Goal: Entertainment & Leisure: Browse casually

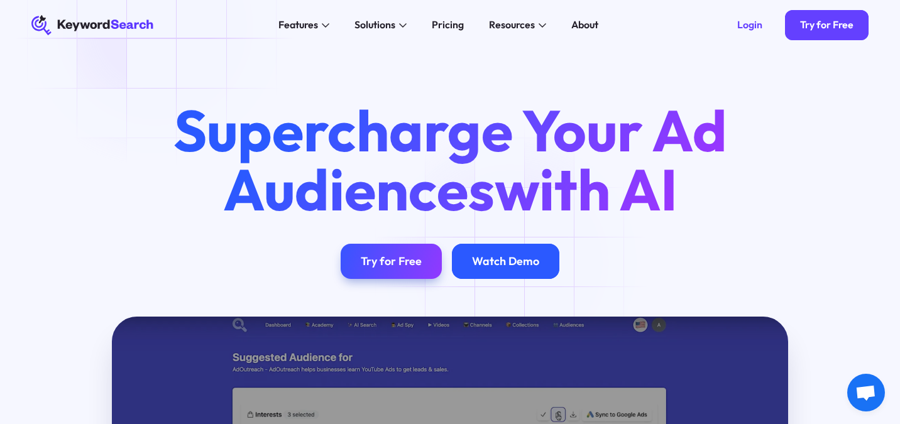
click at [510, 263] on div "Watch Demo" at bounding box center [505, 261] width 67 height 14
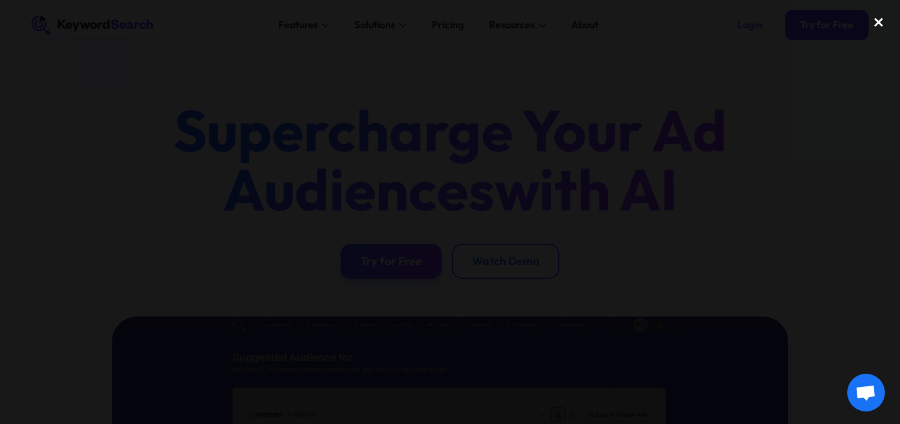
click at [876, 25] on div "close lightbox" at bounding box center [878, 23] width 43 height 28
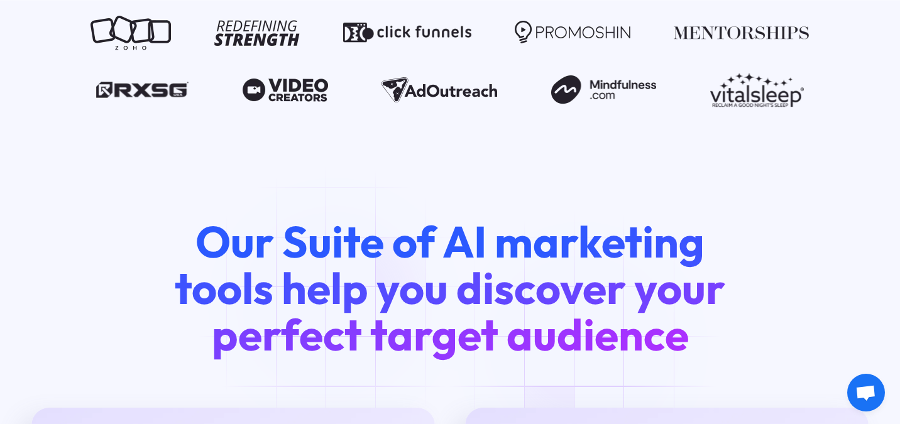
scroll to position [1291, 0]
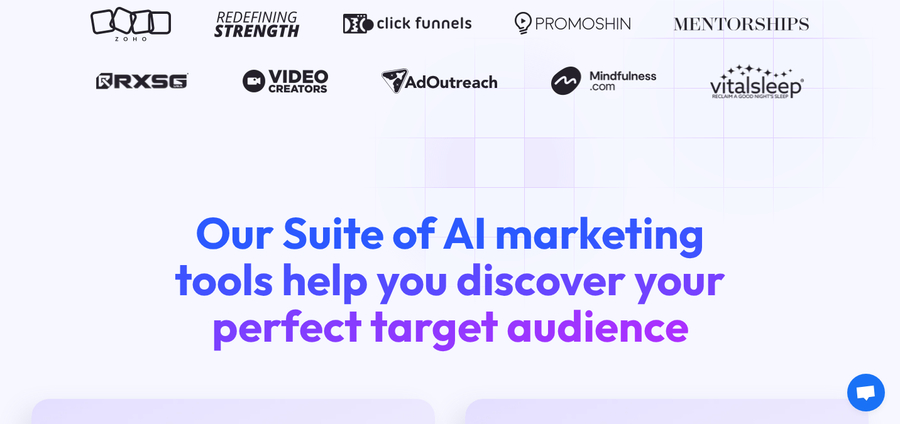
click at [748, 89] on img at bounding box center [757, 80] width 94 height 35
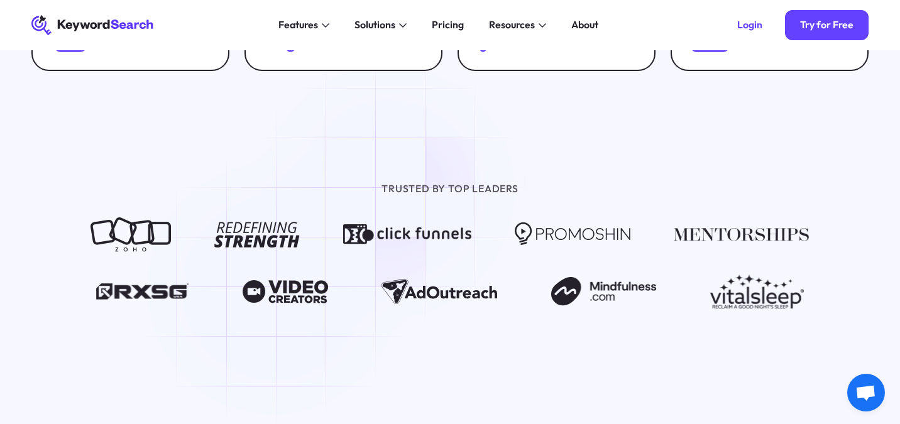
scroll to position [1079, 0]
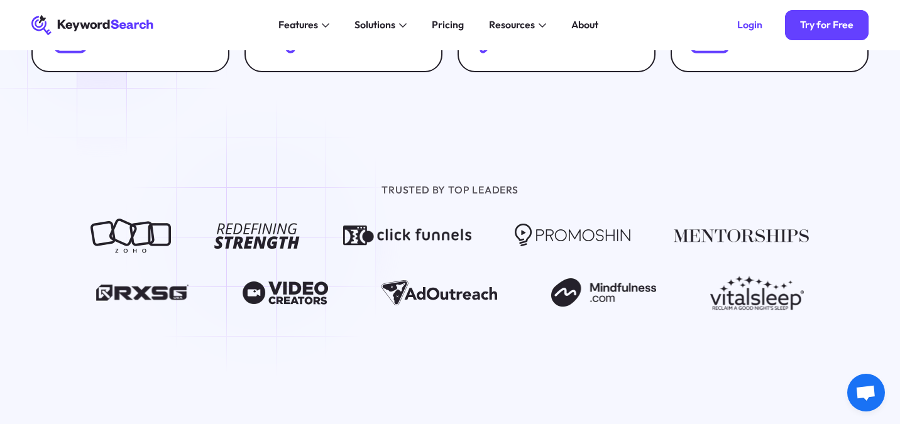
click at [261, 238] on img at bounding box center [256, 235] width 85 height 35
click at [138, 241] on img at bounding box center [130, 235] width 80 height 35
click at [396, 231] on img at bounding box center [407, 235] width 128 height 35
click at [602, 239] on img at bounding box center [572, 235] width 115 height 35
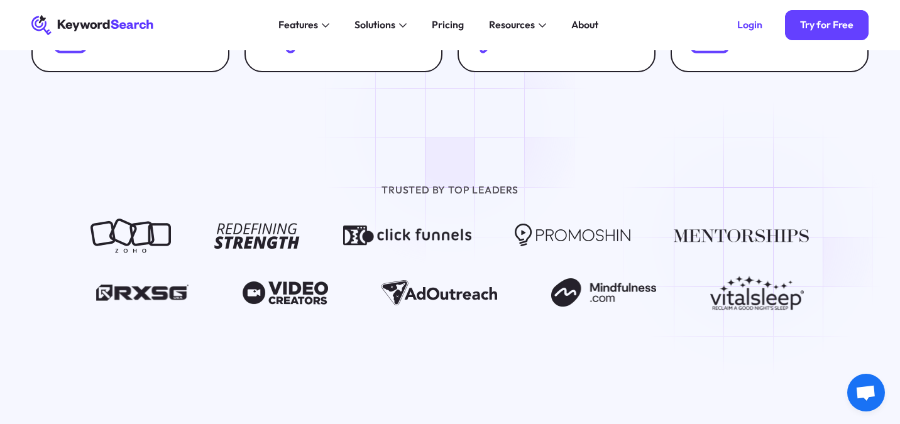
click at [750, 239] on img at bounding box center [740, 235] width 135 height 35
click at [150, 293] on img at bounding box center [142, 292] width 93 height 35
click at [278, 302] on img at bounding box center [284, 292] width 85 height 35
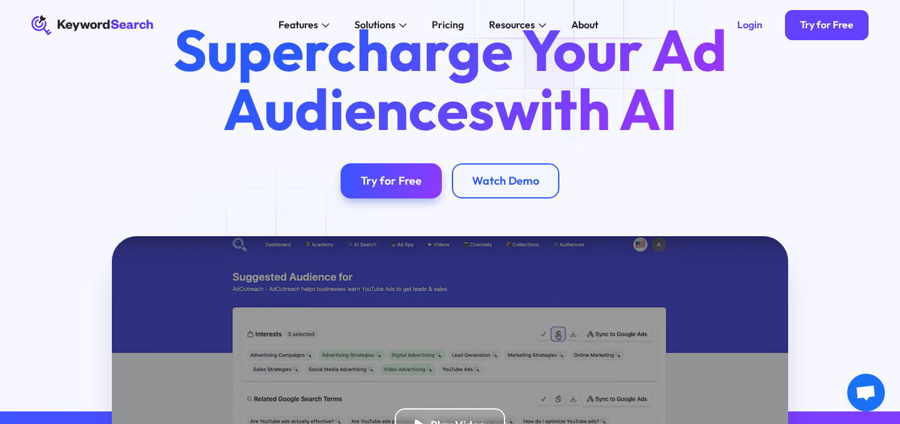
scroll to position [0, 0]
